Goal: Find specific page/section: Find specific page/section

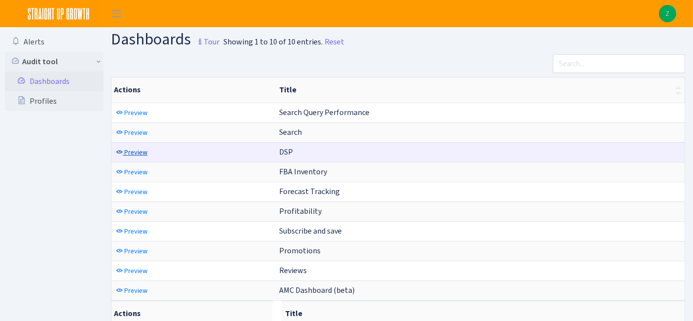
click at [145, 149] on span "Preview" at bounding box center [135, 152] width 23 height 9
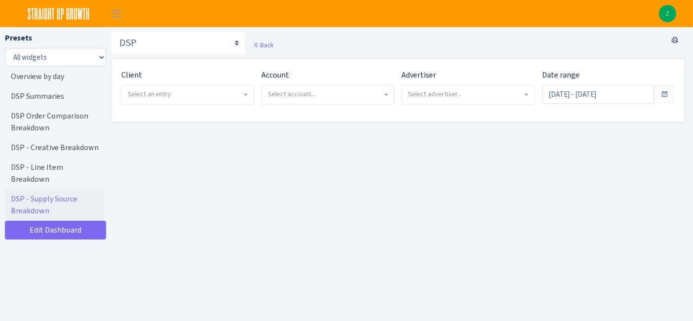
click at [208, 105] on div "Client - Bulletproof <span class="badge badge-success">Current</span><span clas…" at bounding box center [184, 90] width 140 height 43
click at [203, 95] on span "Select an entry" at bounding box center [185, 94] width 114 height 10
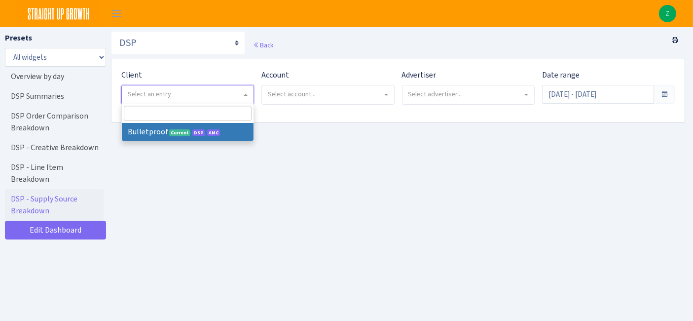
select select "409"
select select
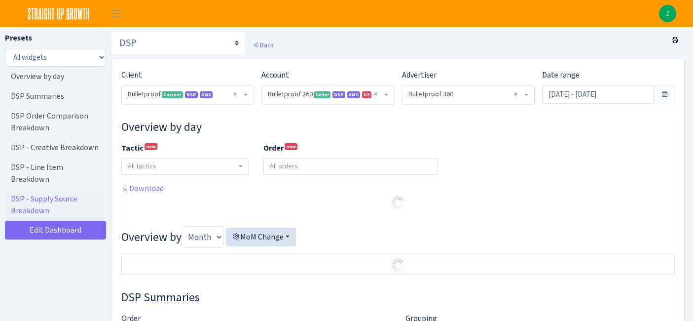
select select "3235730245795869"
select select "2888625790301"
select select
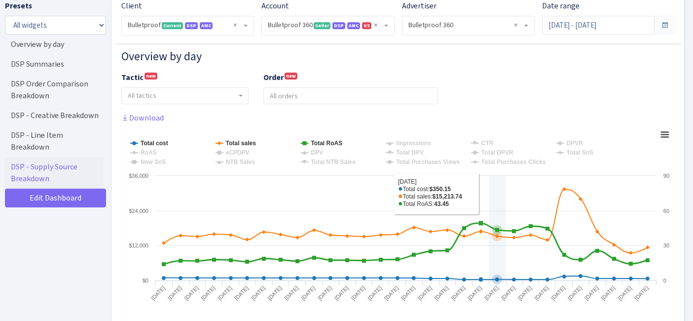
scroll to position [110, 0]
